Goal: Information Seeking & Learning: Learn about a topic

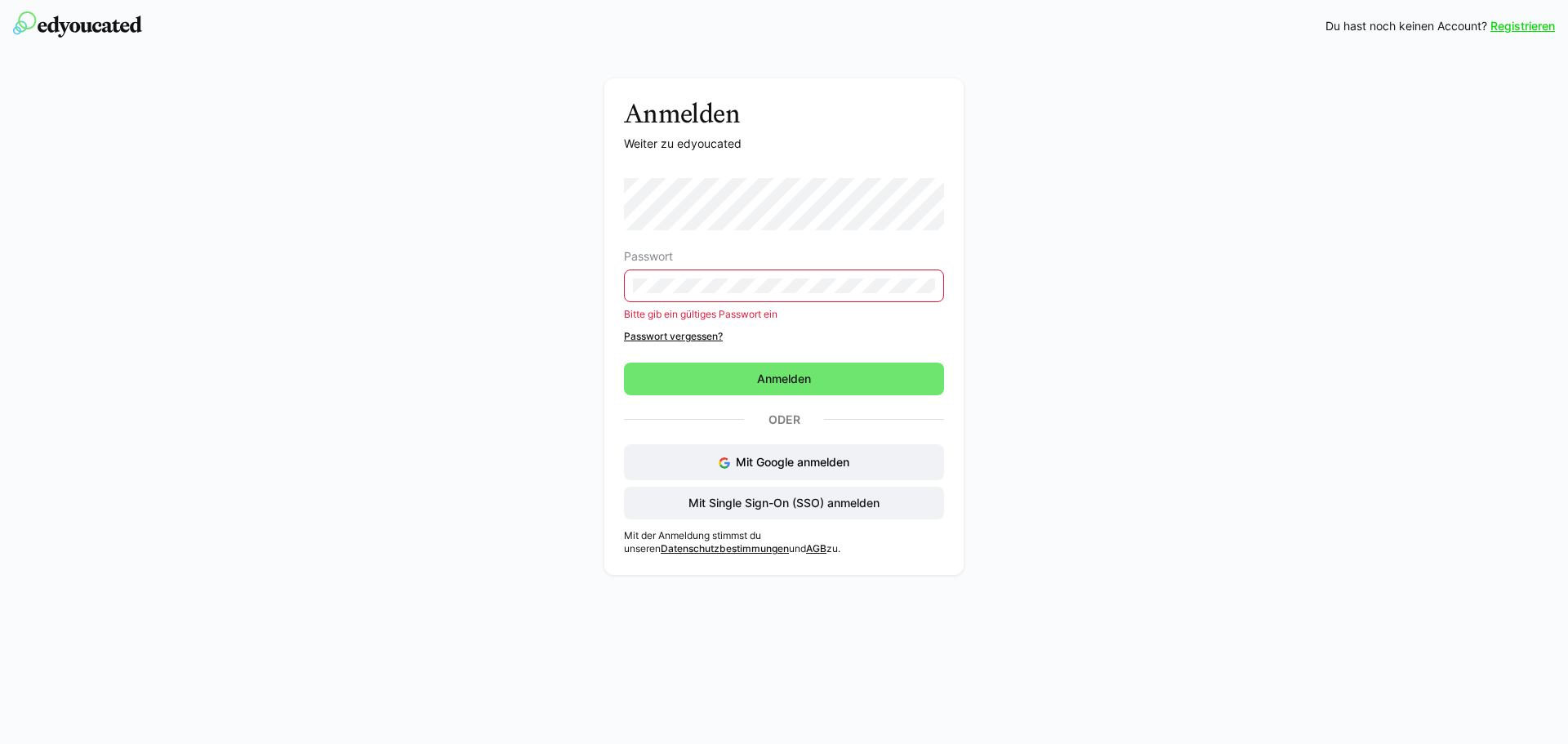
click at [854, 299] on eds-input at bounding box center [784, 286] width 321 height 33
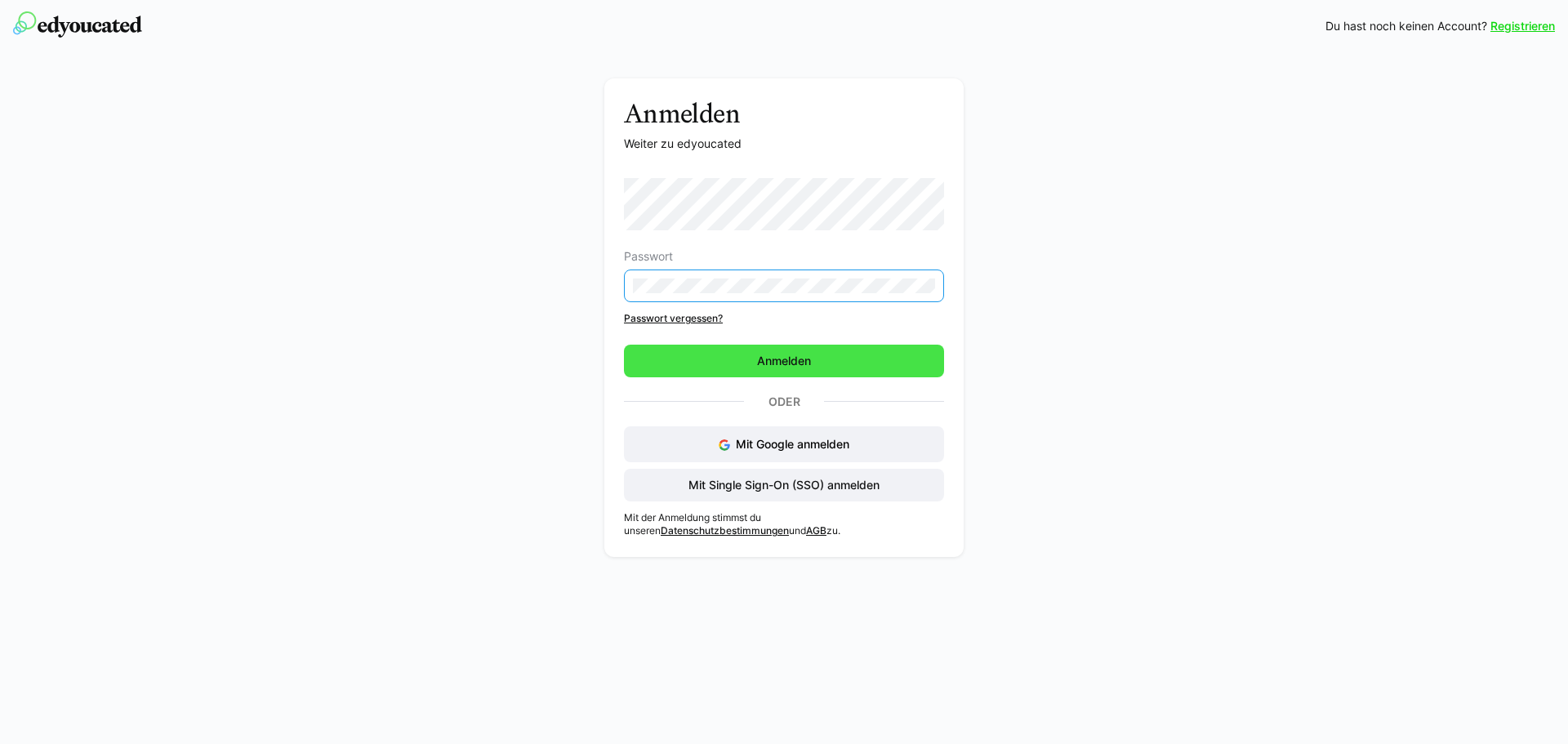
click at [782, 364] on span "Anmelden" at bounding box center [784, 361] width 59 height 16
